Goal: Use online tool/utility: Utilize a website feature to perform a specific function

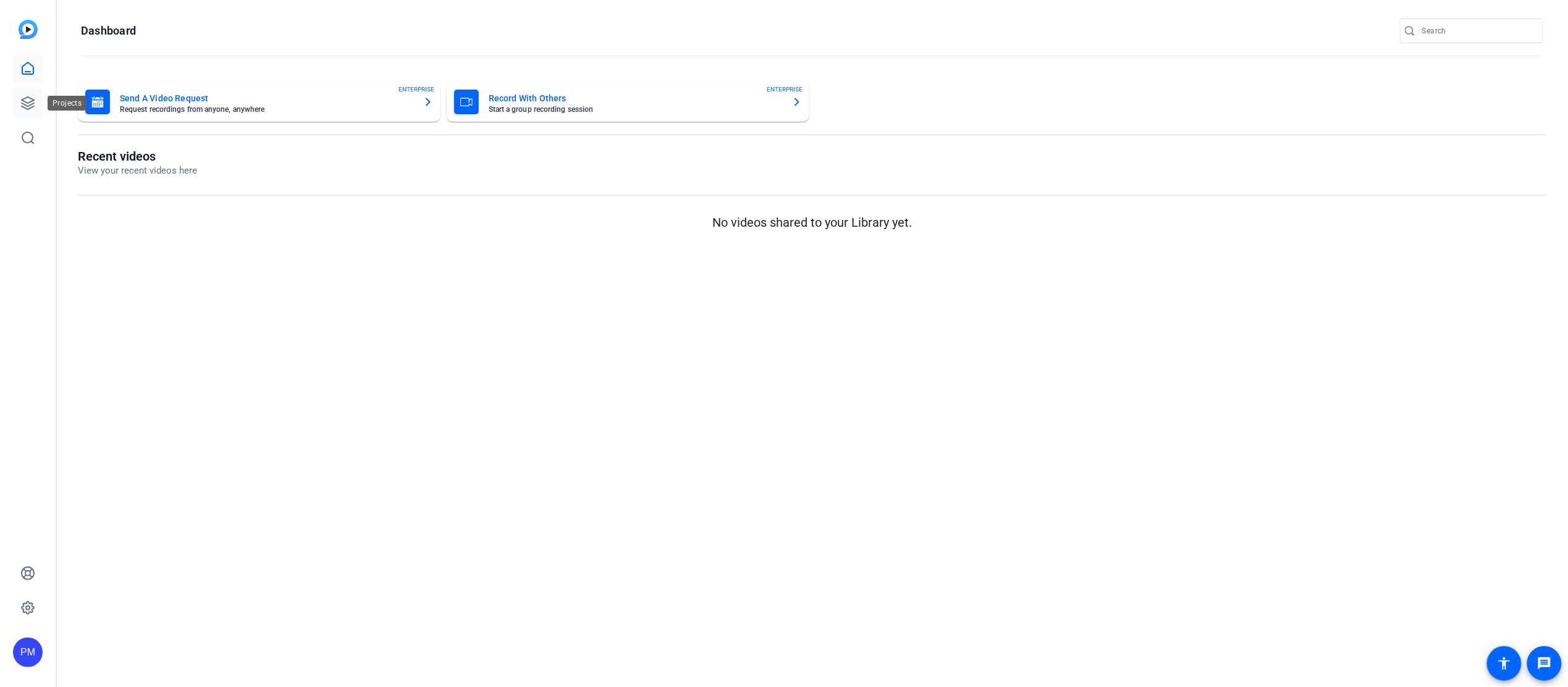
click at [29, 98] on icon at bounding box center [28, 103] width 13 height 13
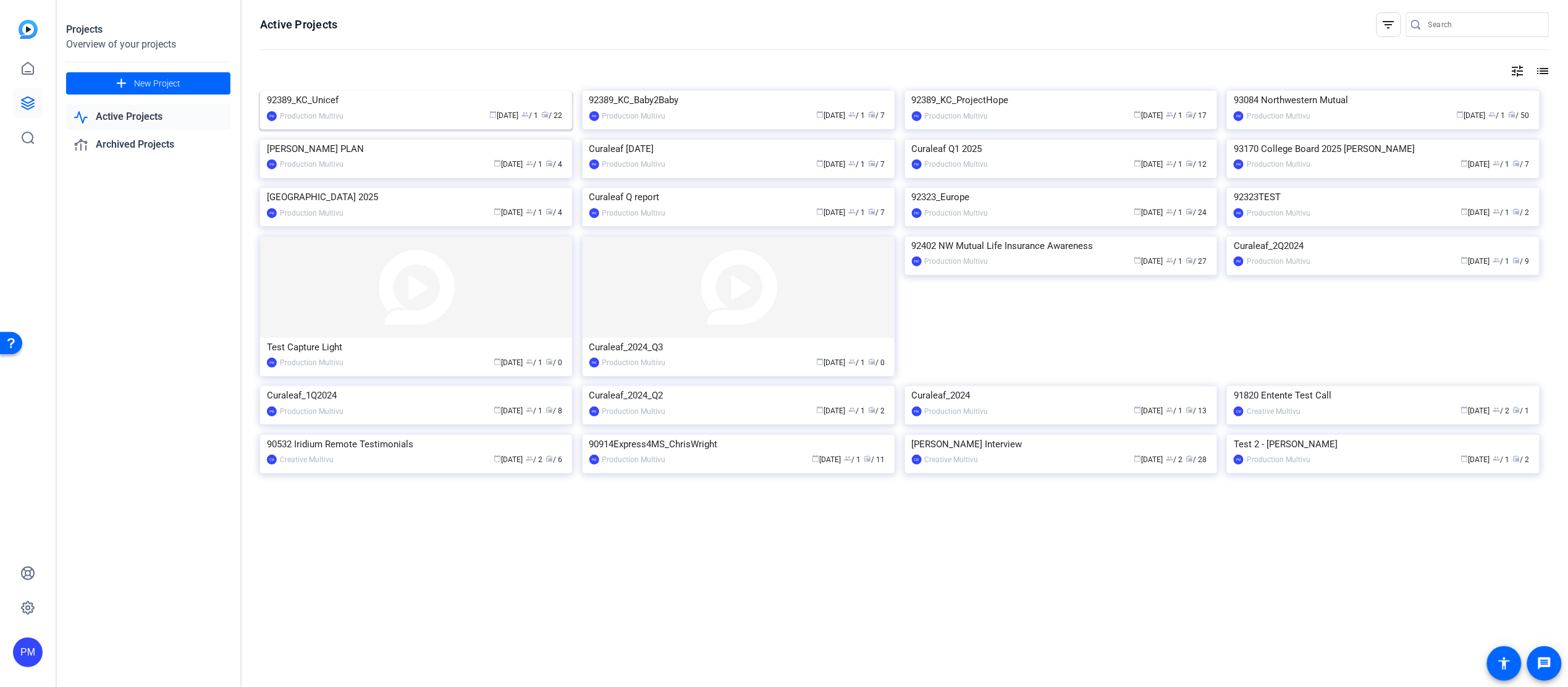
click at [401, 91] on img at bounding box center [416, 91] width 312 height 0
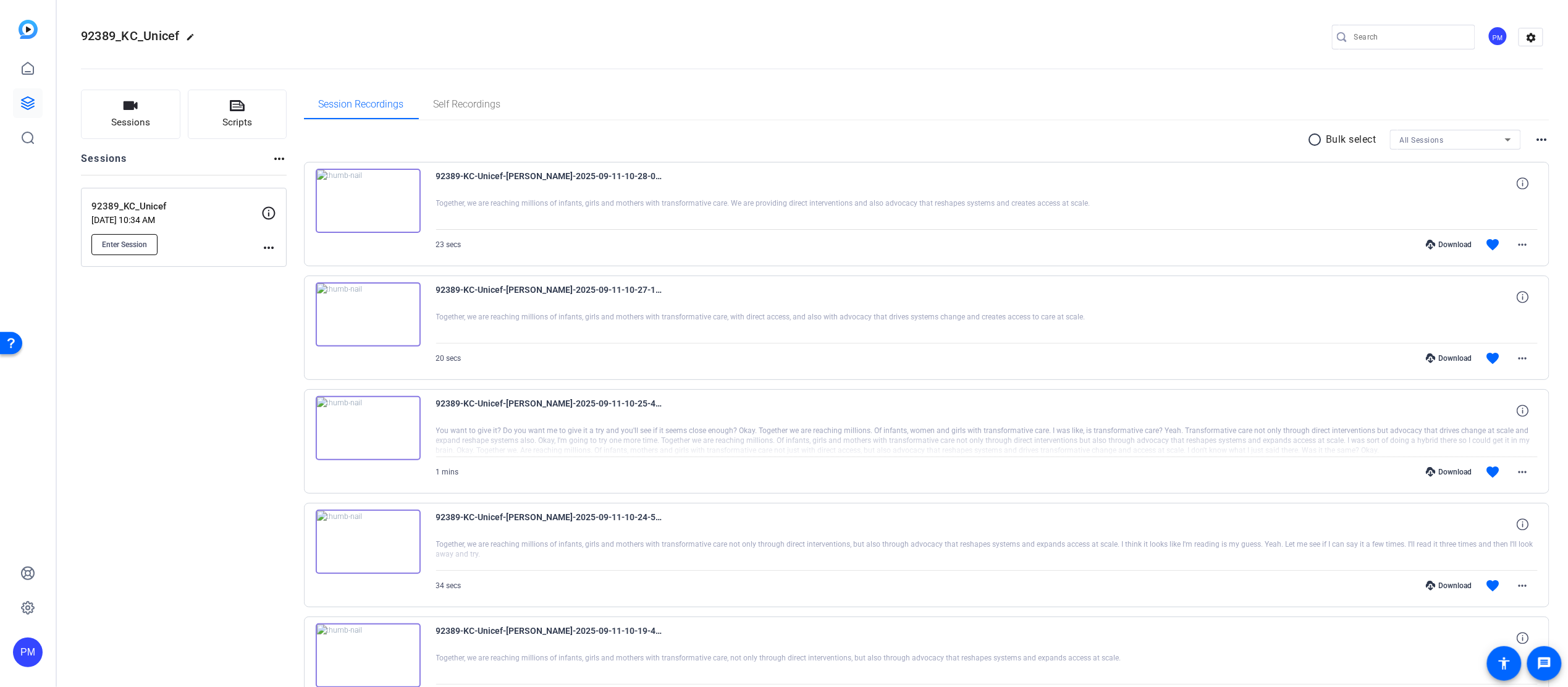
click at [114, 242] on span "Enter Session" at bounding box center [124, 245] width 45 height 10
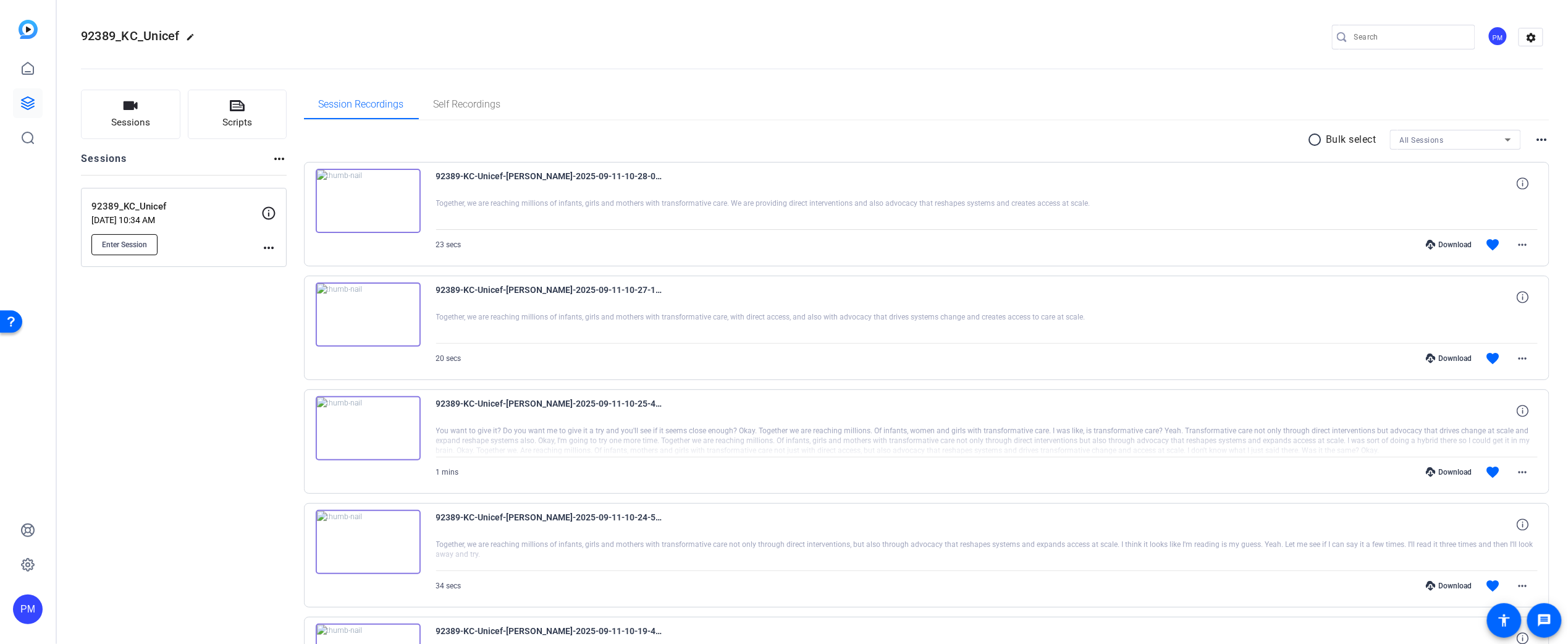
click at [131, 242] on span "Enter Session" at bounding box center [124, 245] width 45 height 10
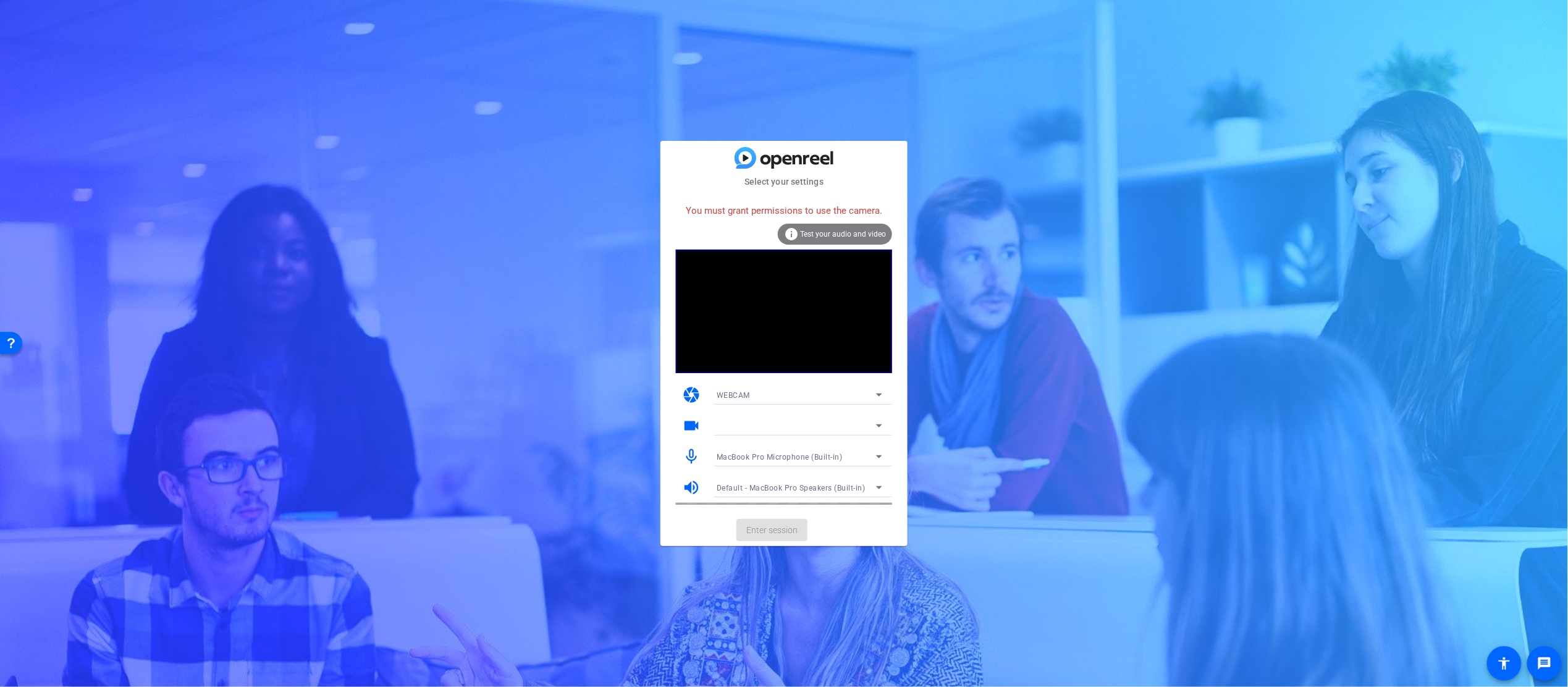
click at [762, 398] on div "WEBCAM" at bounding box center [796, 396] width 160 height 16
click at [758, 443] on mat-option "DESKTOP" at bounding box center [799, 439] width 186 height 20
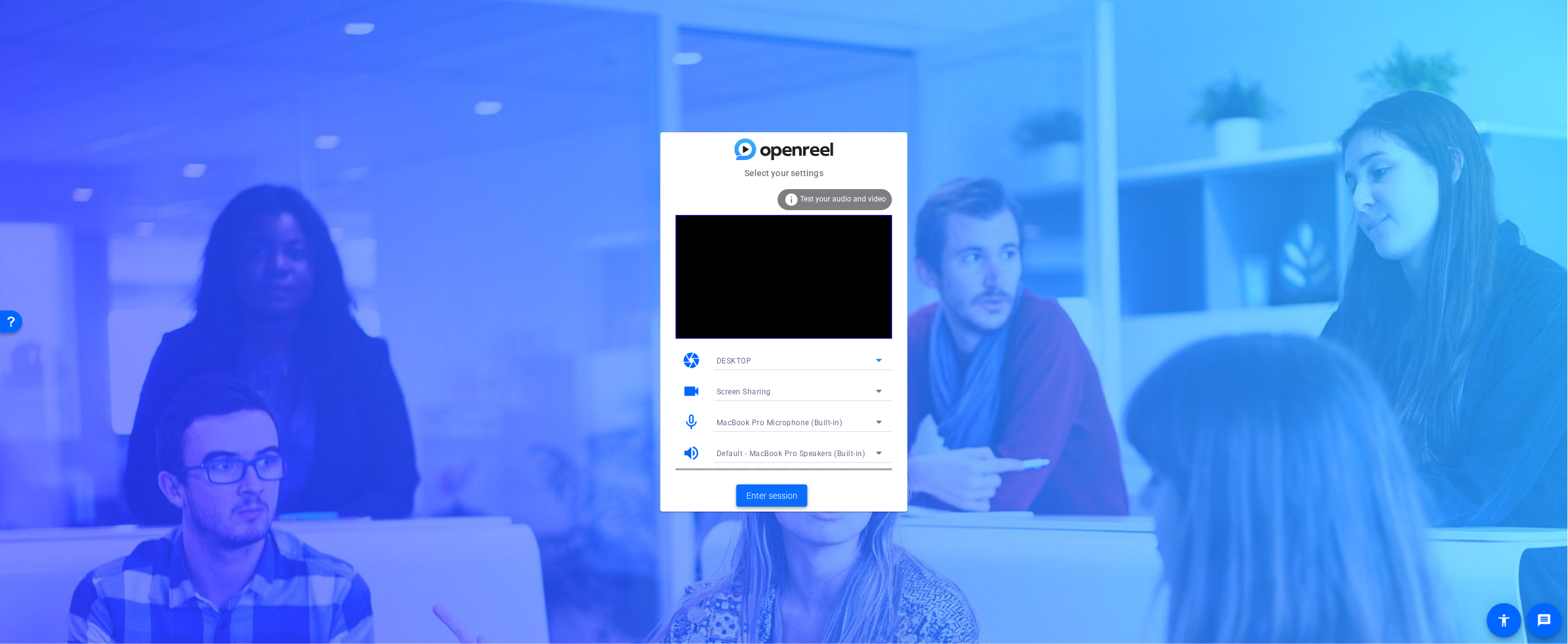
click at [765, 493] on span "Enter session" at bounding box center [773, 495] width 51 height 13
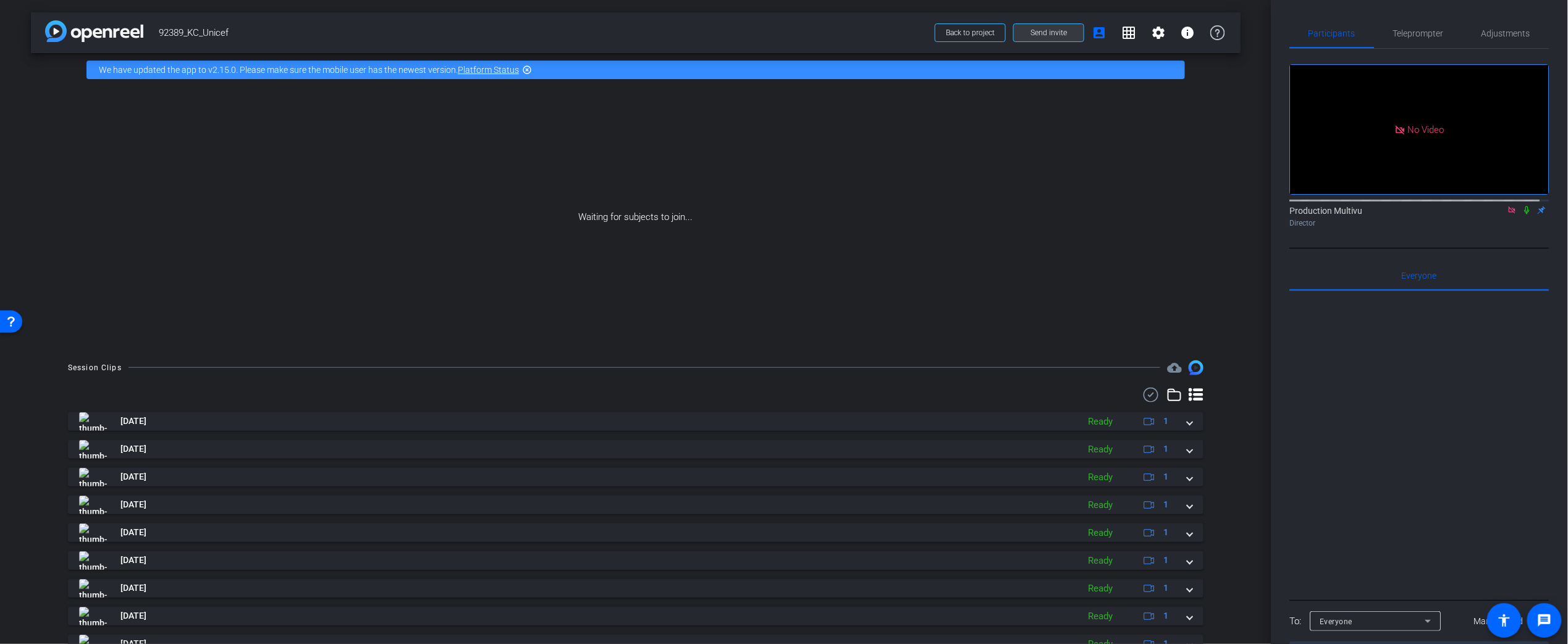
click at [1049, 31] on span "Send invite" at bounding box center [1049, 33] width 37 height 10
